Goal: Check status

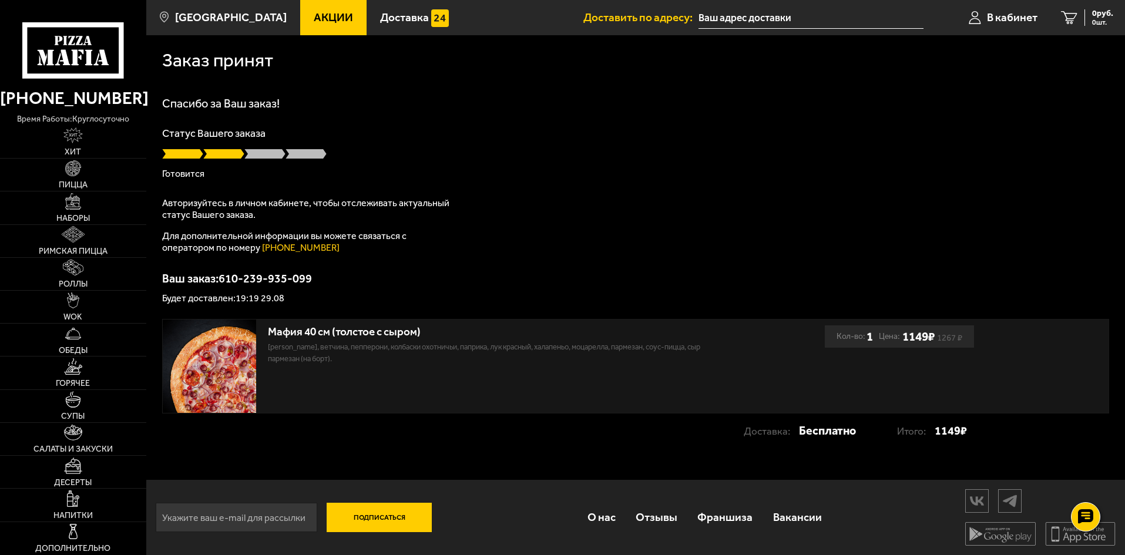
click at [419, 91] on div "Заказ принят Спасибо за Ваш заказ! Статус Вашего заказа Готовится Авторизуйтесь…" at bounding box center [635, 247] width 979 height 425
click at [991, 17] on span "В кабинет" at bounding box center [1012, 17] width 51 height 11
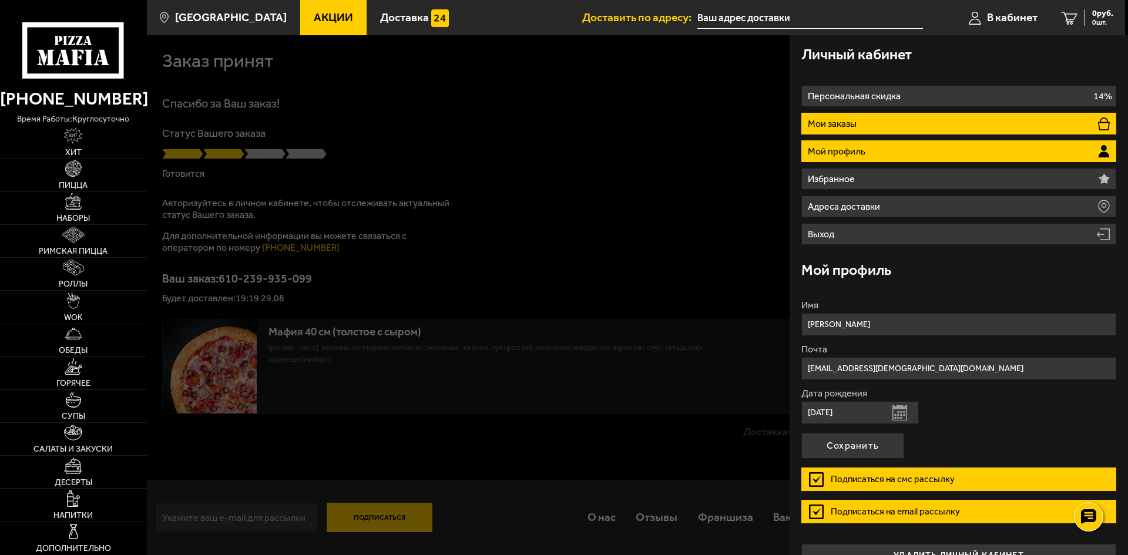
click at [912, 119] on li "Мои заказы" at bounding box center [958, 124] width 315 height 22
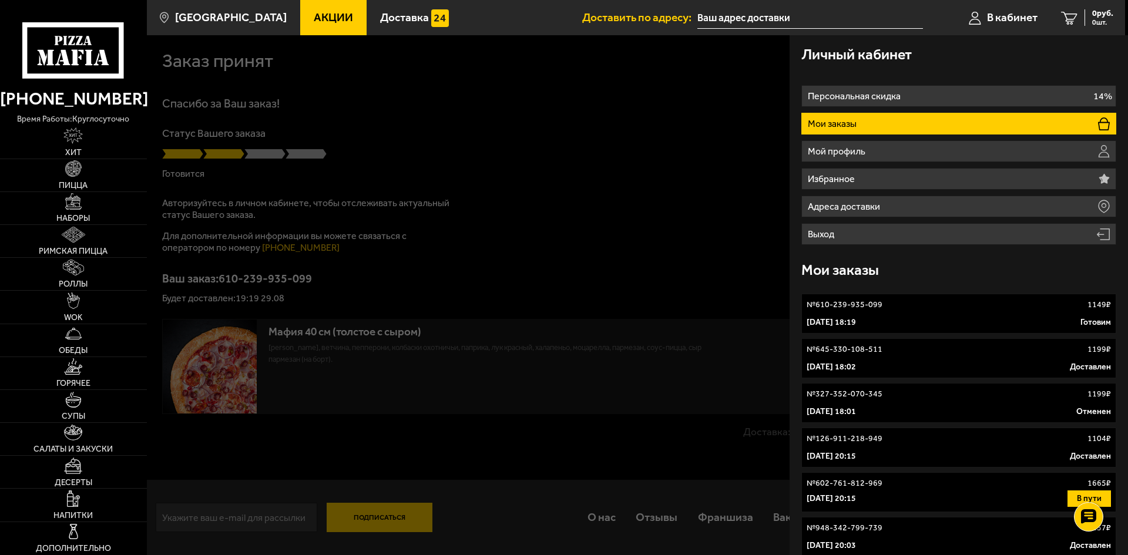
click at [981, 324] on div "29 августа 2025 г. 18:19 Готовим" at bounding box center [958, 323] width 304 height 12
